Goal: Information Seeking & Learning: Check status

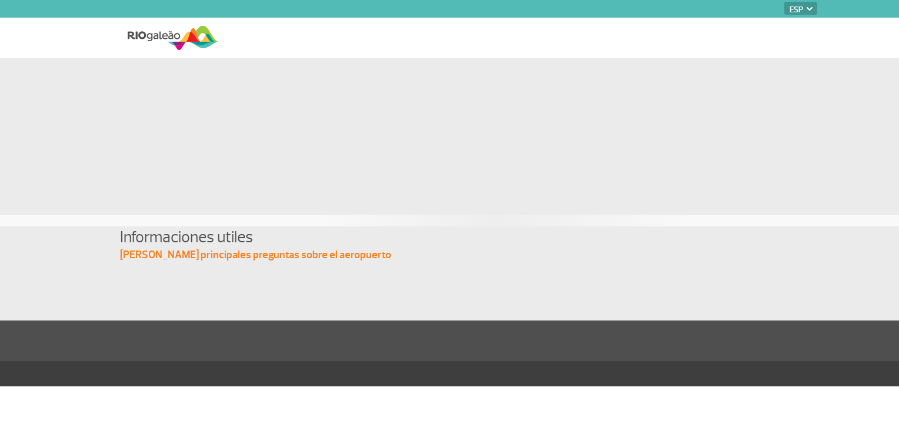
select select "es"
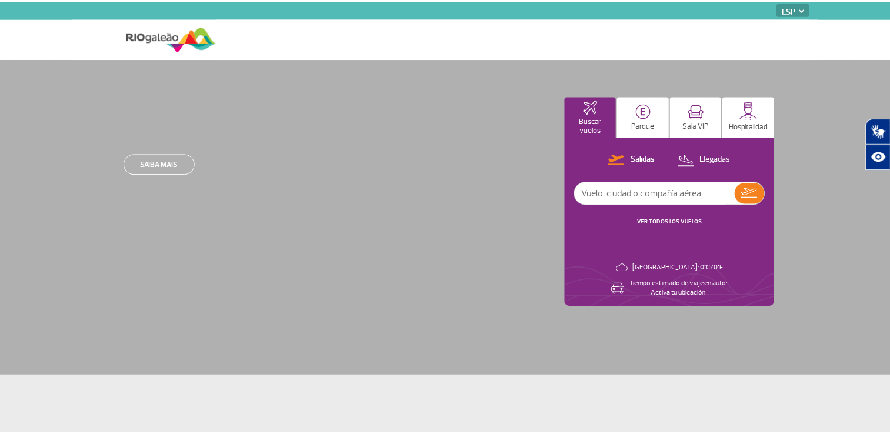
scroll to position [9, 0]
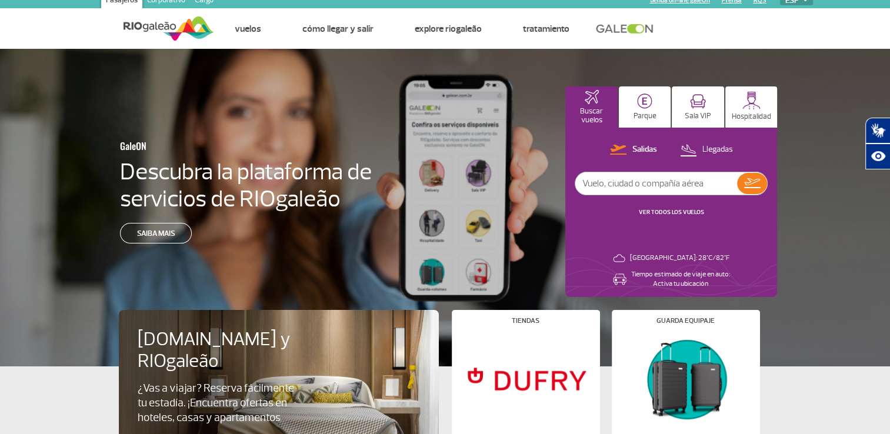
click at [614, 185] on input "text" at bounding box center [657, 183] width 162 height 22
click at [665, 182] on input "text" at bounding box center [657, 183] width 162 height 22
type input "la777"
click at [758, 187] on img at bounding box center [752, 183] width 16 height 10
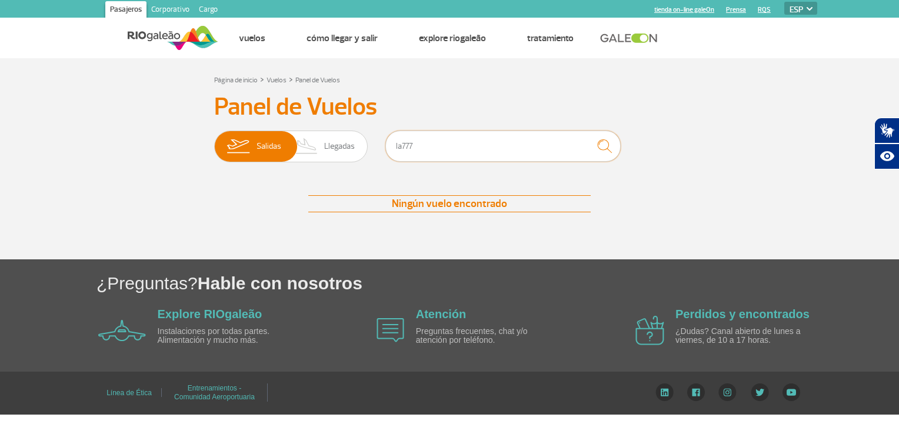
click at [413, 147] on input "la777" at bounding box center [502, 146] width 235 height 31
click at [600, 139] on img "submit" at bounding box center [604, 146] width 25 height 24
click at [493, 145] on input "777" at bounding box center [502, 146] width 235 height 31
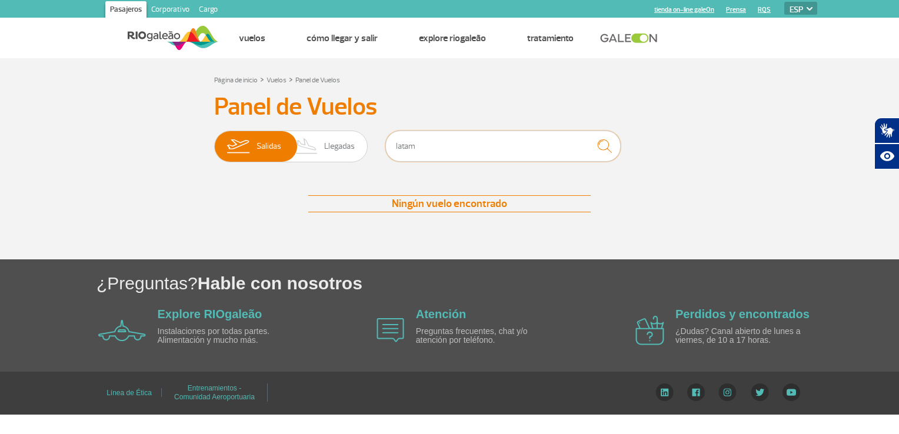
click at [474, 147] on input "latam" at bounding box center [502, 146] width 235 height 31
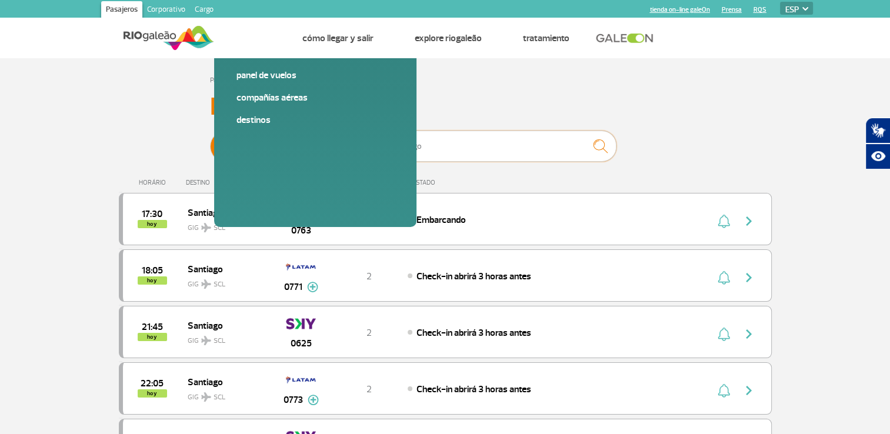
type input "santiago"
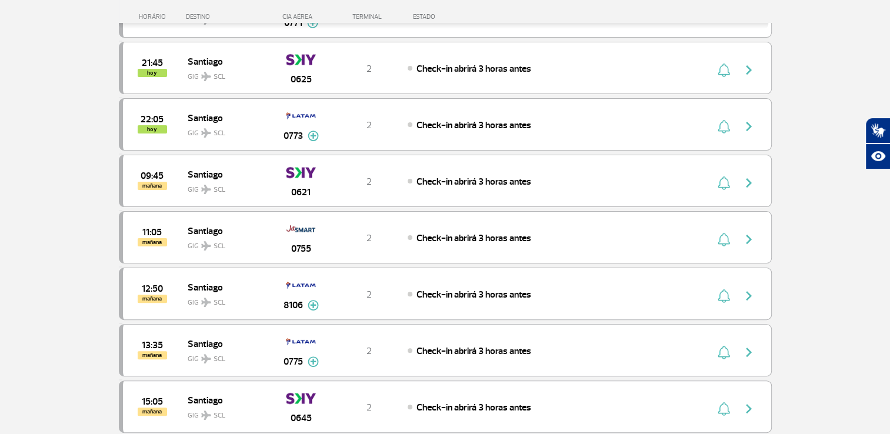
scroll to position [274, 0]
click at [314, 302] on img at bounding box center [313, 306] width 11 height 11
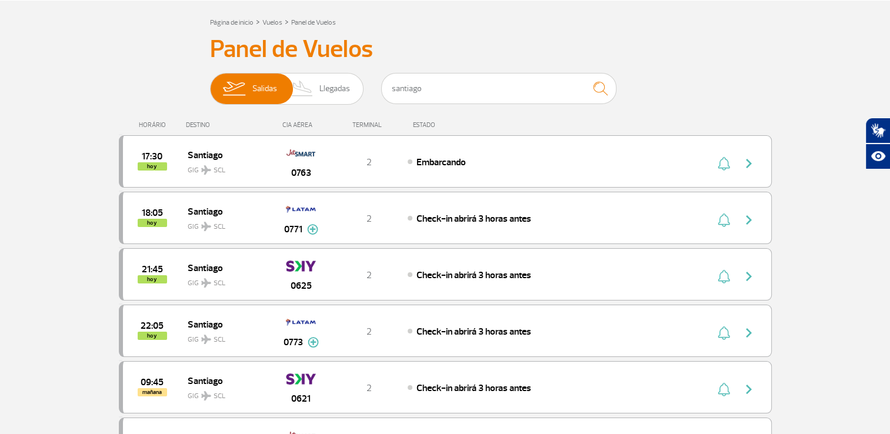
scroll to position [0, 0]
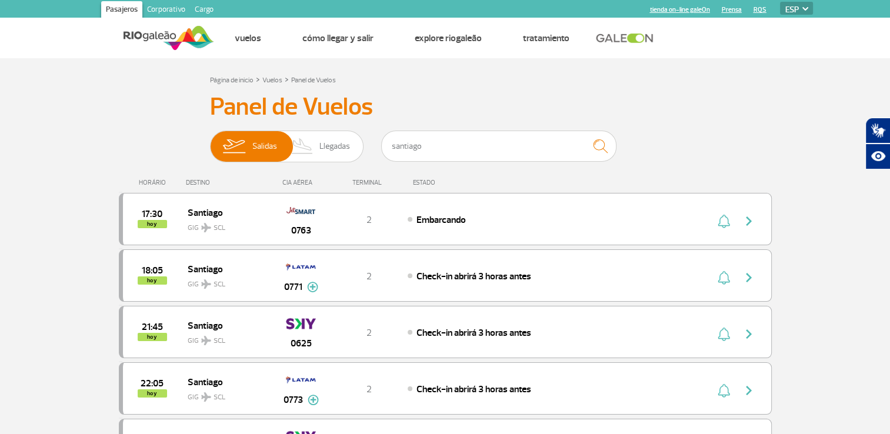
click at [417, 183] on div "ESTADO" at bounding box center [455, 183] width 96 height 8
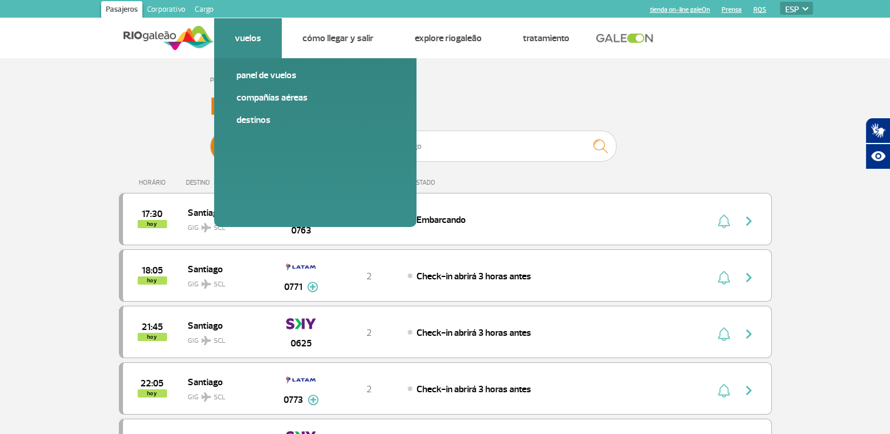
click at [253, 34] on link "Vuelos" at bounding box center [248, 38] width 26 height 12
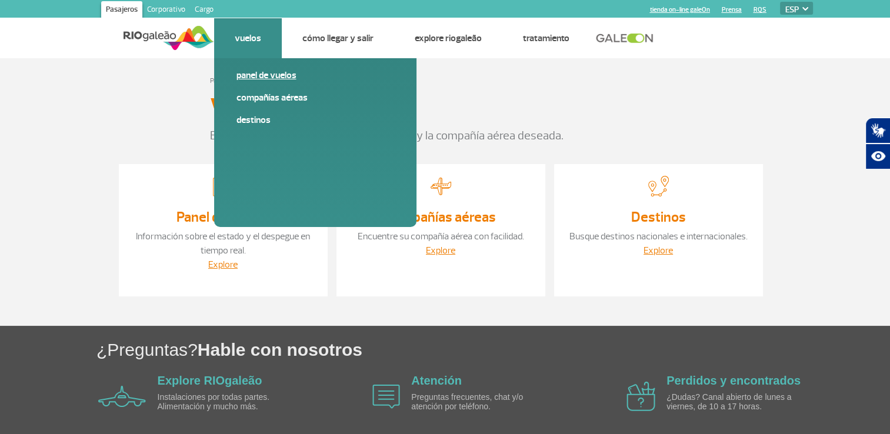
click at [271, 81] on link "Panel de vuelos" at bounding box center [316, 75] width 158 height 13
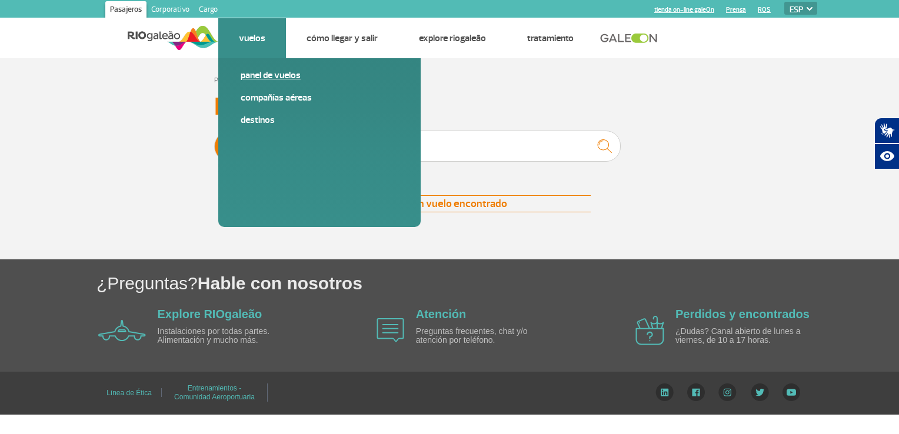
click at [262, 77] on link "Panel de vuelos" at bounding box center [320, 75] width 158 height 13
click at [266, 78] on link "Panel de vuelos" at bounding box center [320, 75] width 158 height 13
click at [261, 121] on link "Destinos" at bounding box center [320, 120] width 158 height 13
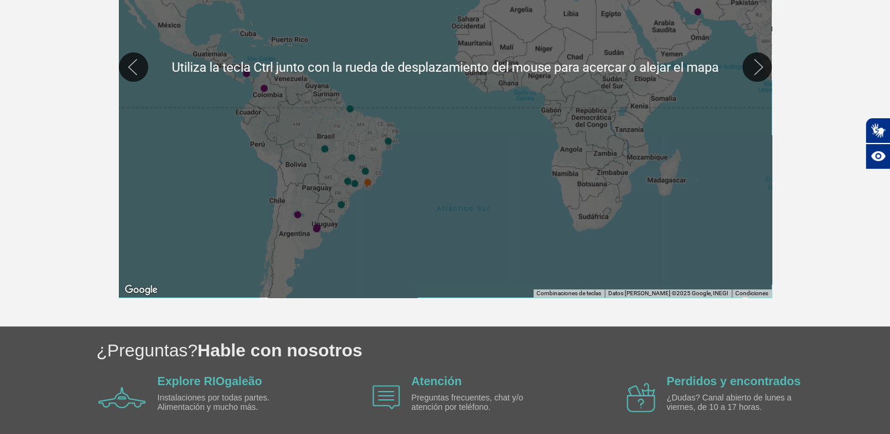
scroll to position [392, 0]
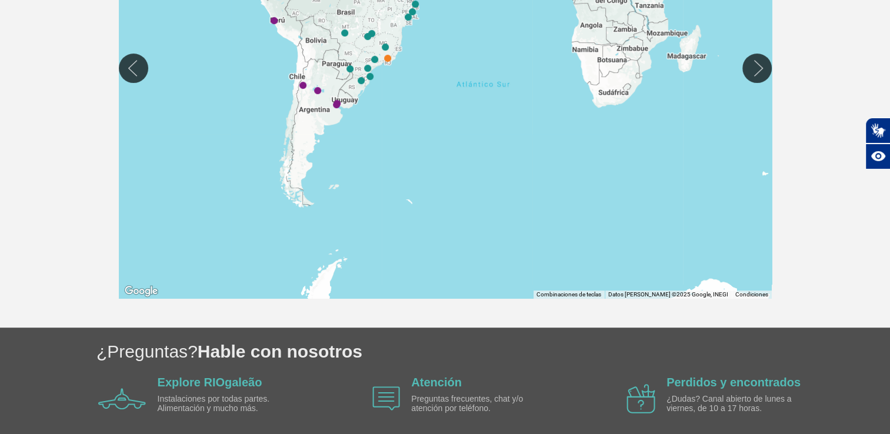
drag, startPoint x: 317, startPoint y: 226, endPoint x: 337, endPoint y: 115, distance: 113.0
click at [337, 115] on div at bounding box center [445, 68] width 653 height 462
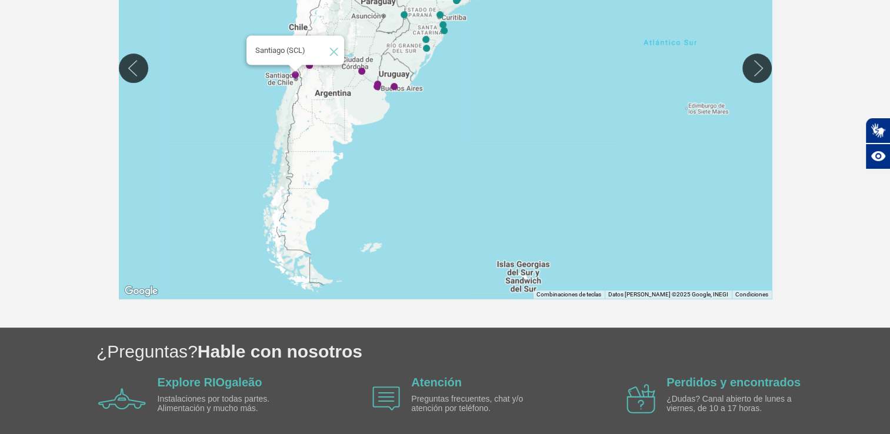
click at [297, 75] on img "Santiago (SCL)" at bounding box center [295, 75] width 7 height 7
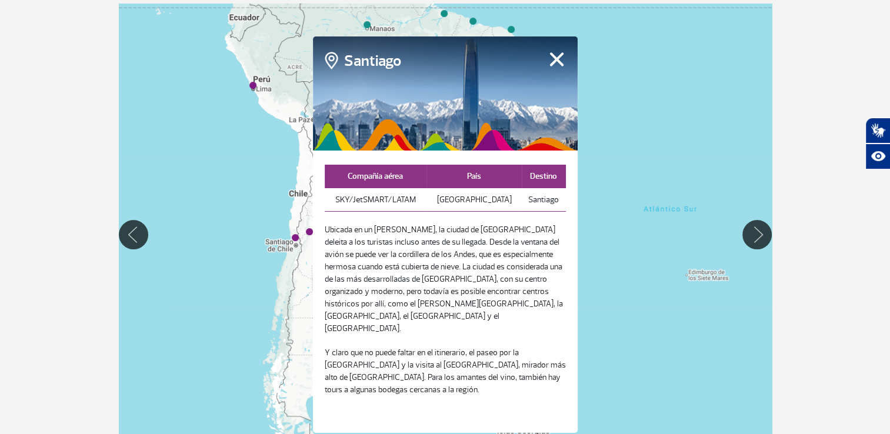
scroll to position [216, 0]
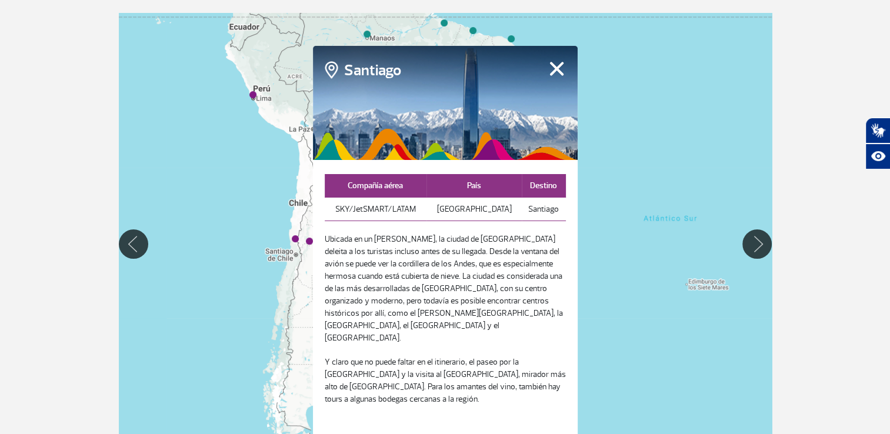
click at [397, 211] on td "SKY/JetSMART/LATAM" at bounding box center [376, 210] width 102 height 24
click at [487, 194] on th "País" at bounding box center [474, 186] width 95 height 24
click at [584, 223] on div at bounding box center [445, 244] width 653 height 462
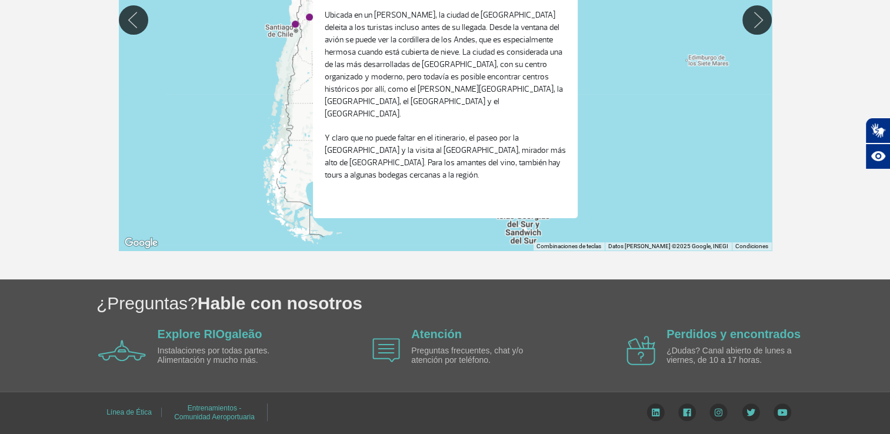
scroll to position [0, 0]
